Goal: Task Accomplishment & Management: Manage account settings

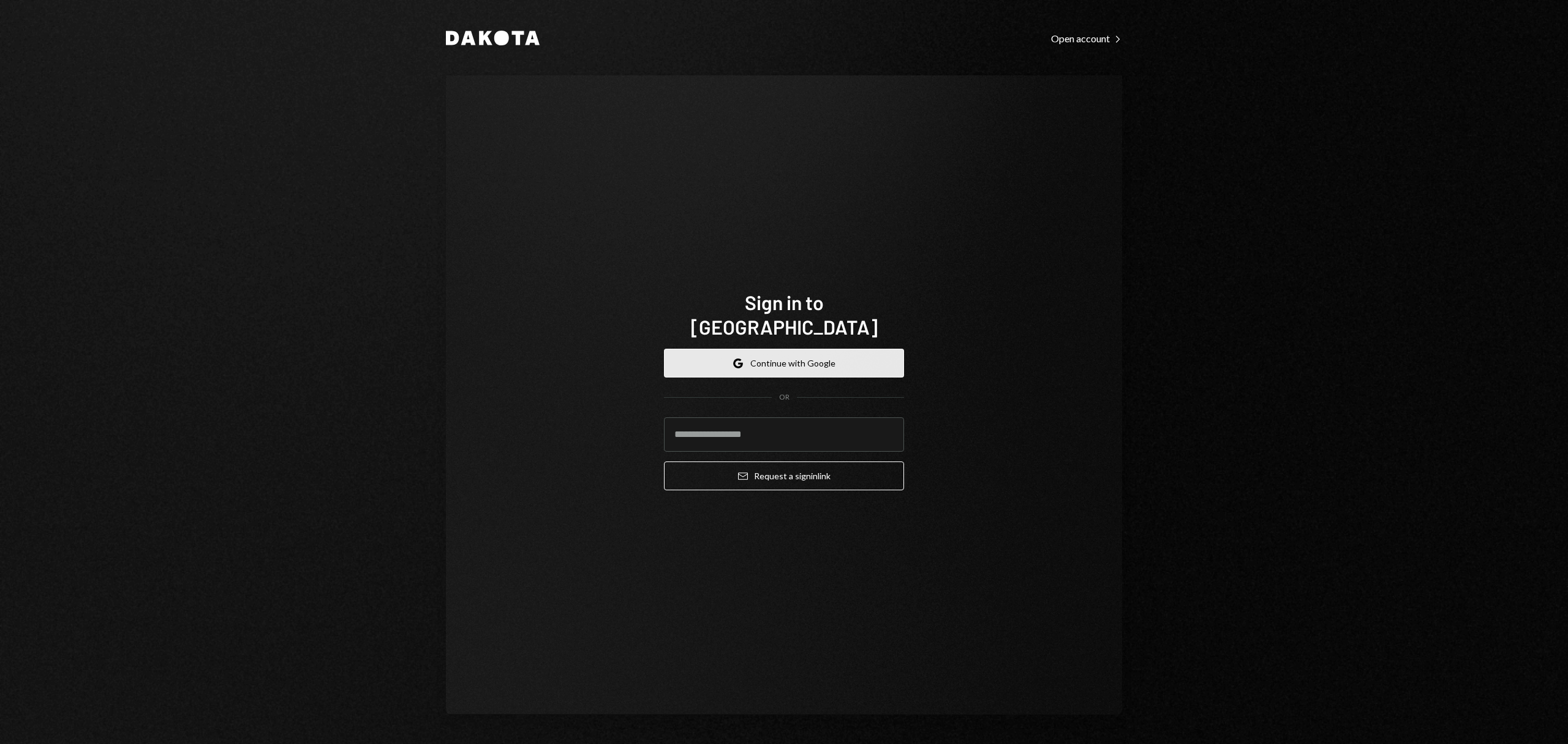
click at [761, 351] on button "Google Continue with Google" at bounding box center [784, 363] width 240 height 28
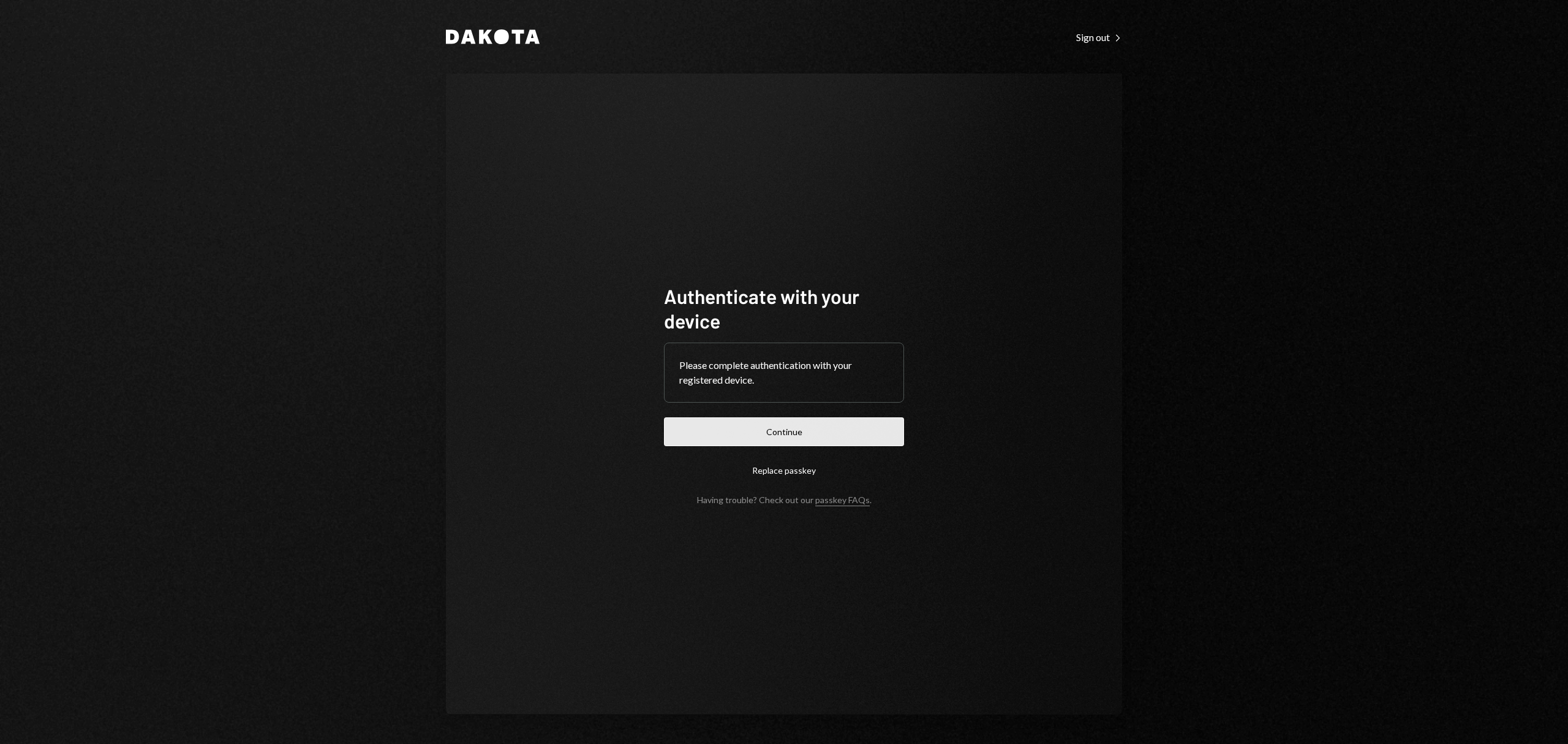
click at [836, 441] on button "Continue" at bounding box center [784, 432] width 240 height 28
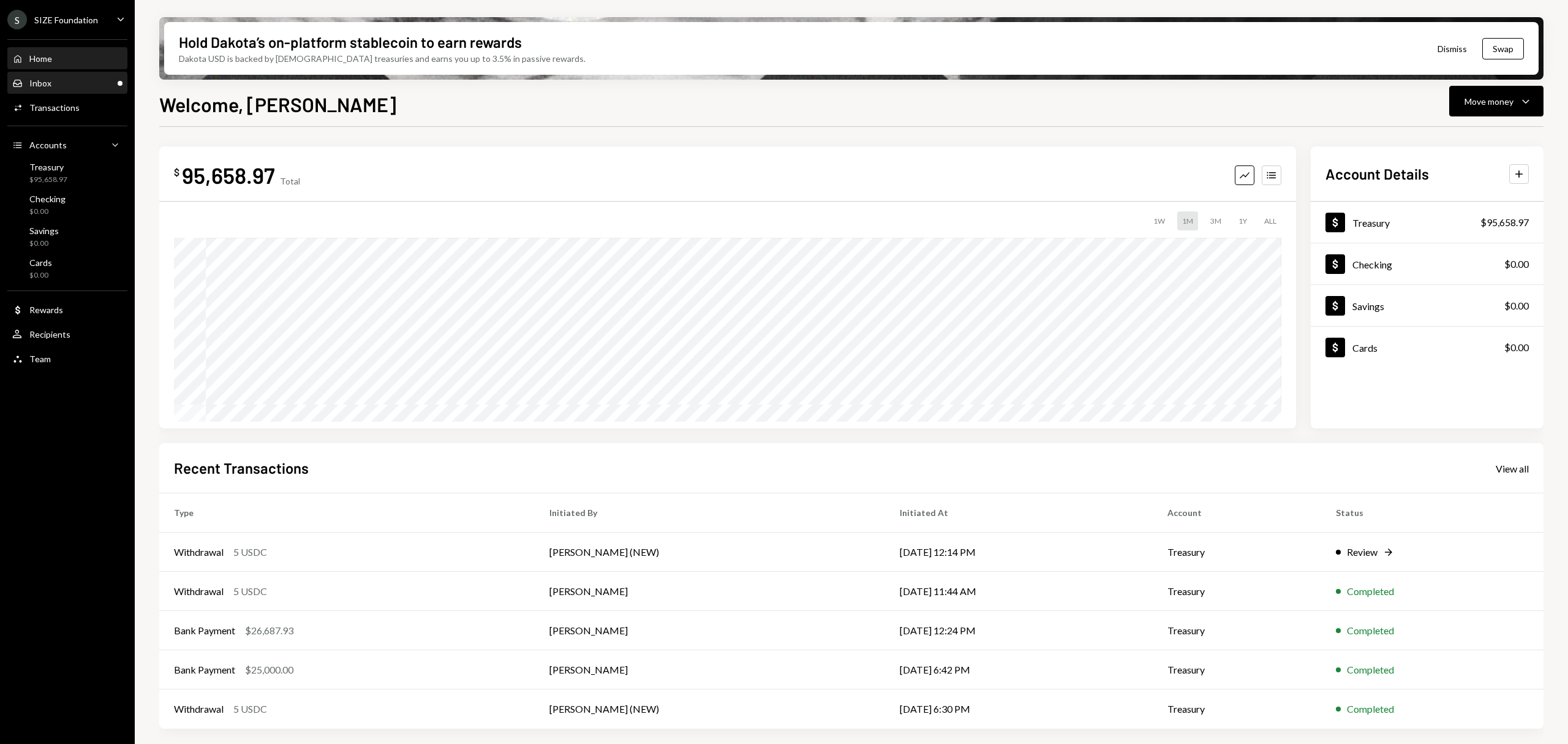
click at [64, 82] on div "Inbox Inbox" at bounding box center [67, 84] width 110 height 11
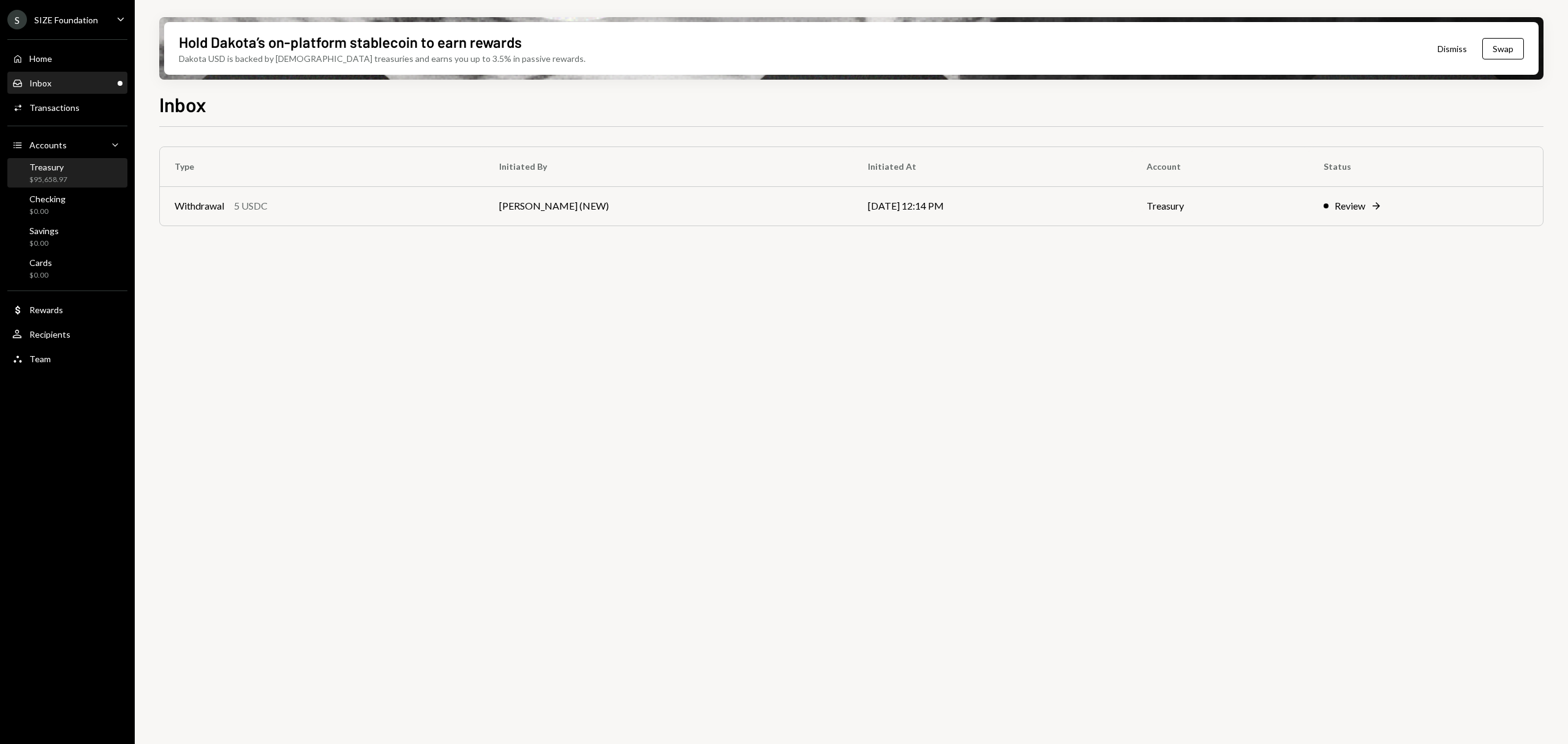
click at [86, 163] on div "Treasury $95,658.97" at bounding box center [67, 173] width 110 height 24
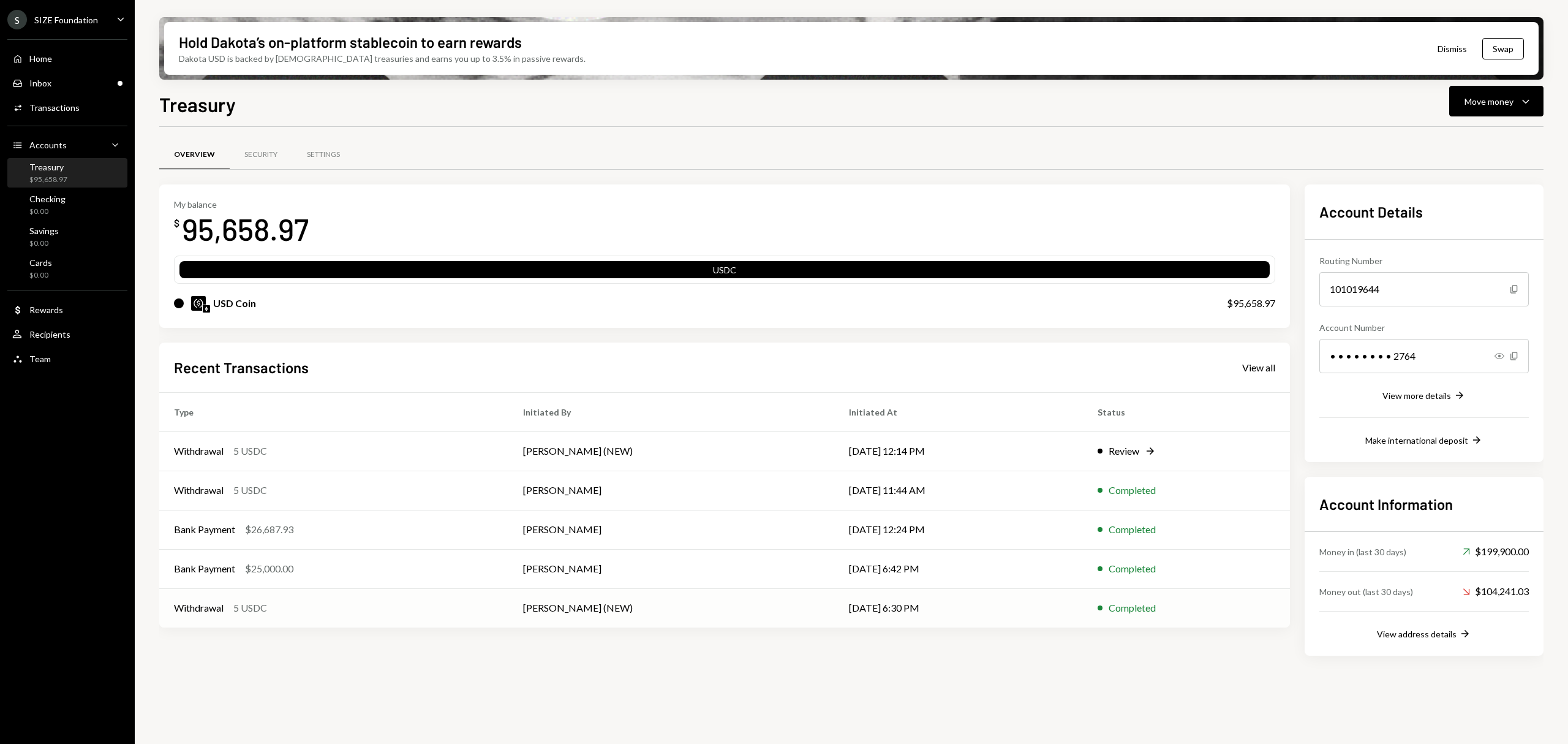
click at [666, 610] on td "[PERSON_NAME] (NEW)" at bounding box center [671, 607] width 326 height 39
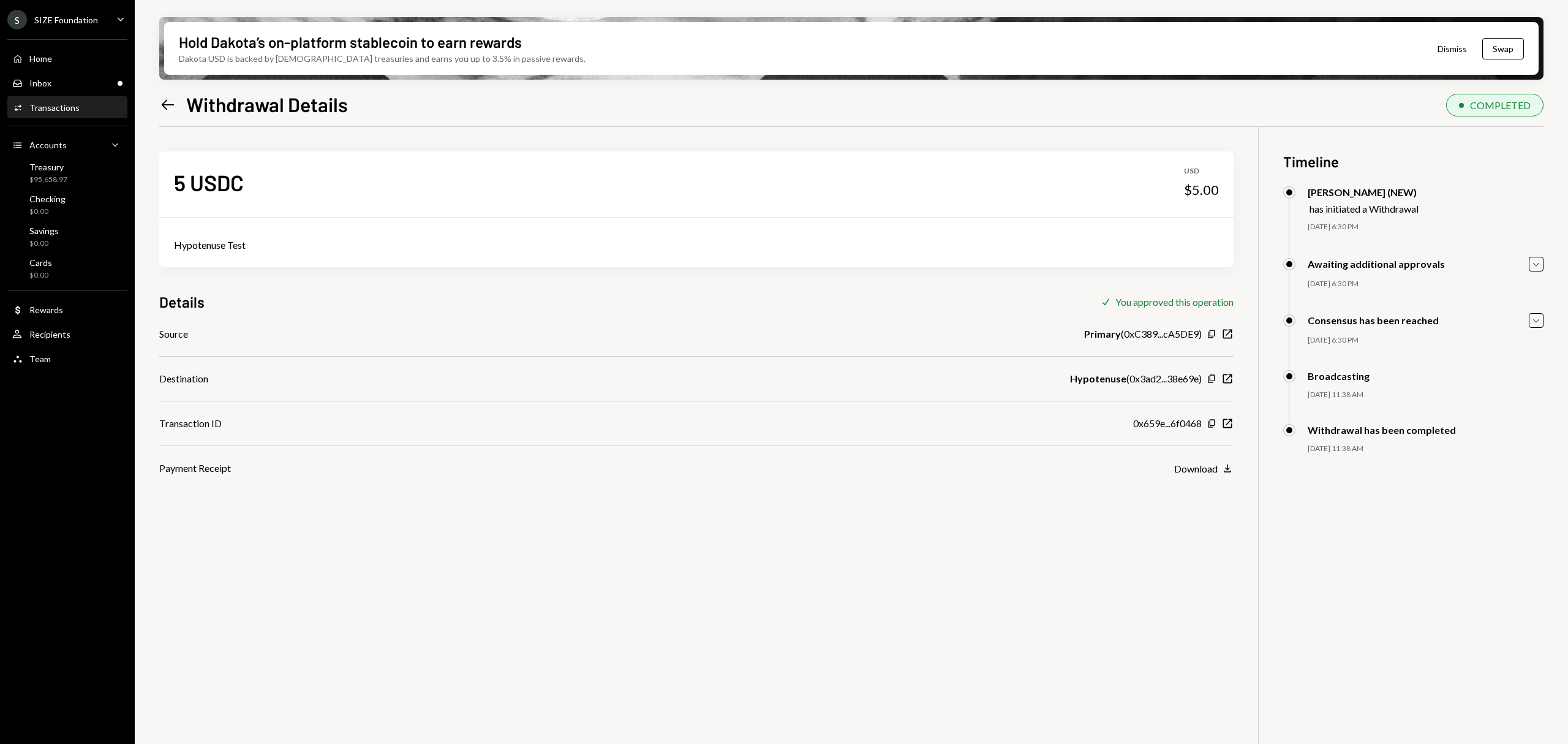
click at [695, 379] on div "Destination Hypotenuse ( 0x3ad2...38e69e ) Copy New Window" at bounding box center [697, 378] width 1074 height 14
click at [1208, 472] on div "Download" at bounding box center [1196, 468] width 44 height 11
